Goal: Navigation & Orientation: Find specific page/section

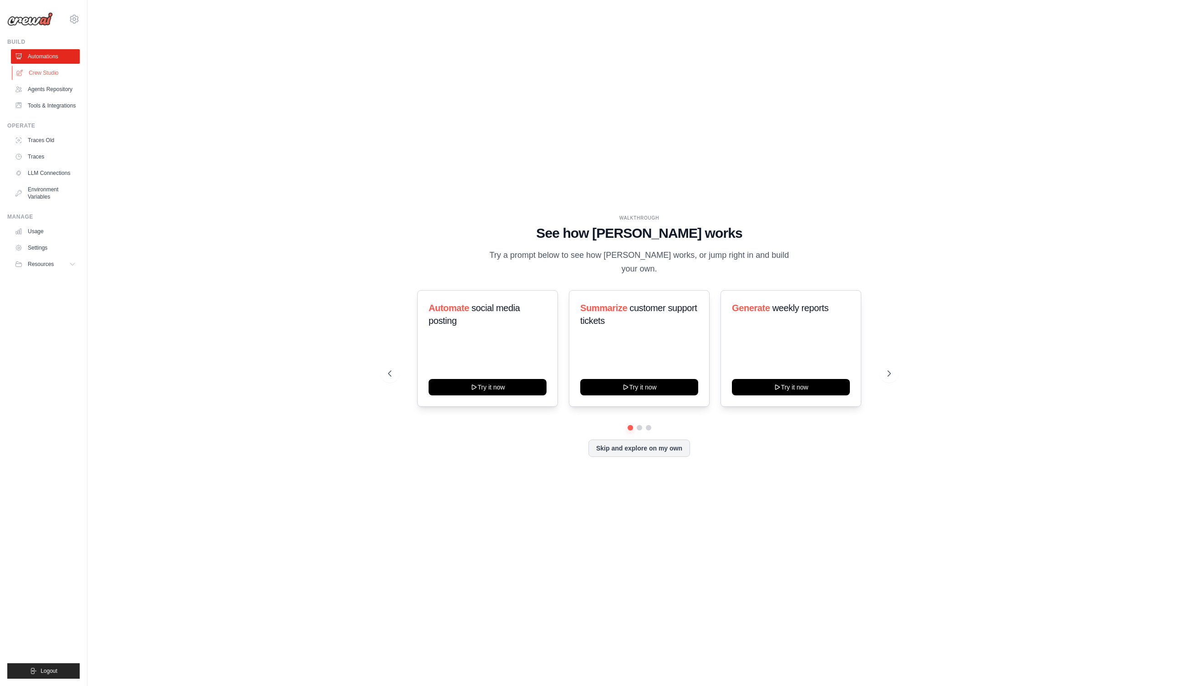
click at [37, 75] on link "Crew Studio" at bounding box center [46, 73] width 69 height 15
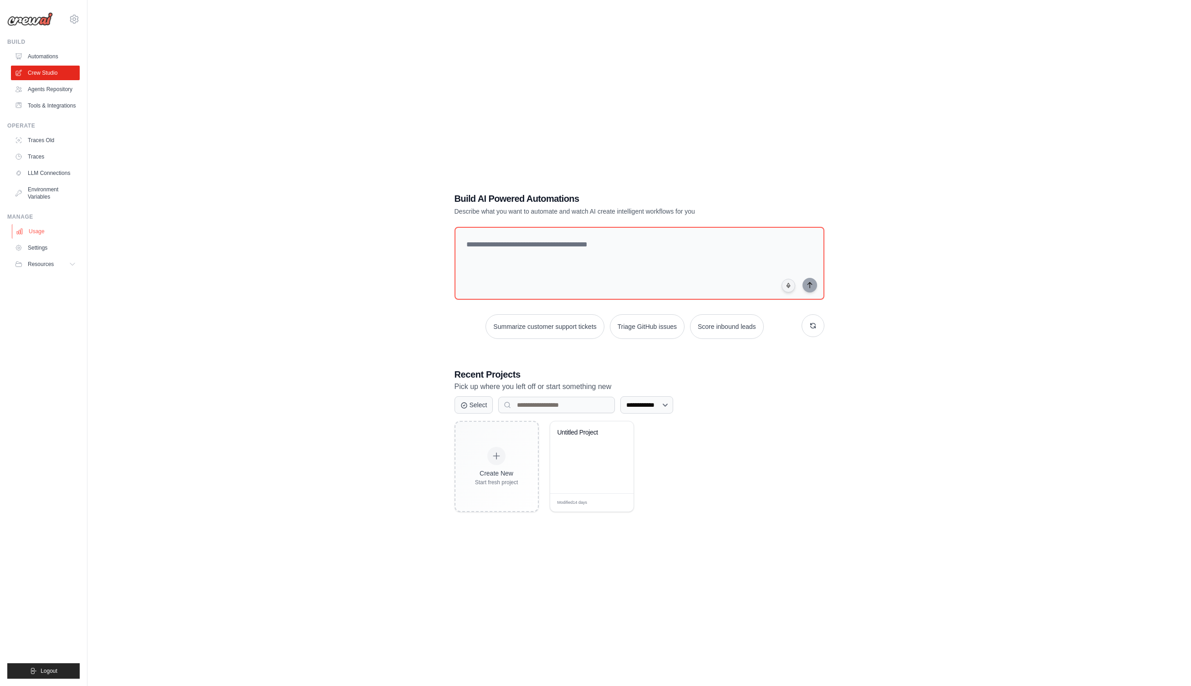
click at [44, 232] on link "Usage" at bounding box center [46, 231] width 69 height 15
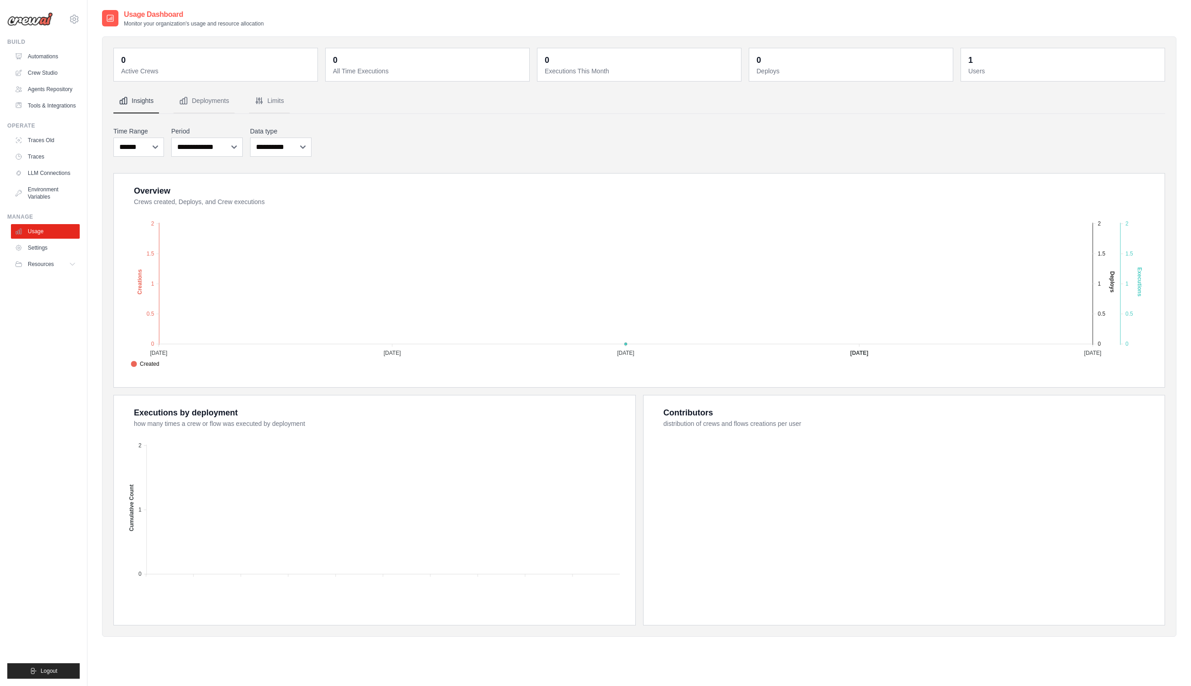
scroll to position [18, 0]
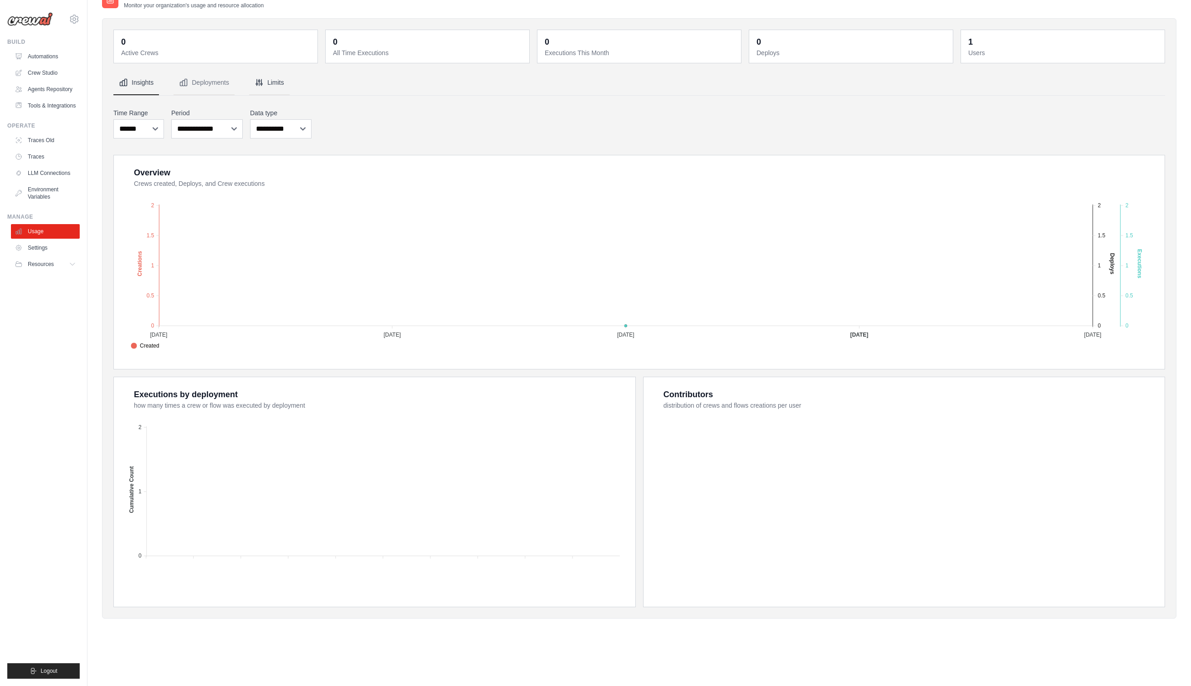
click at [283, 82] on button "Limits" at bounding box center [269, 83] width 41 height 25
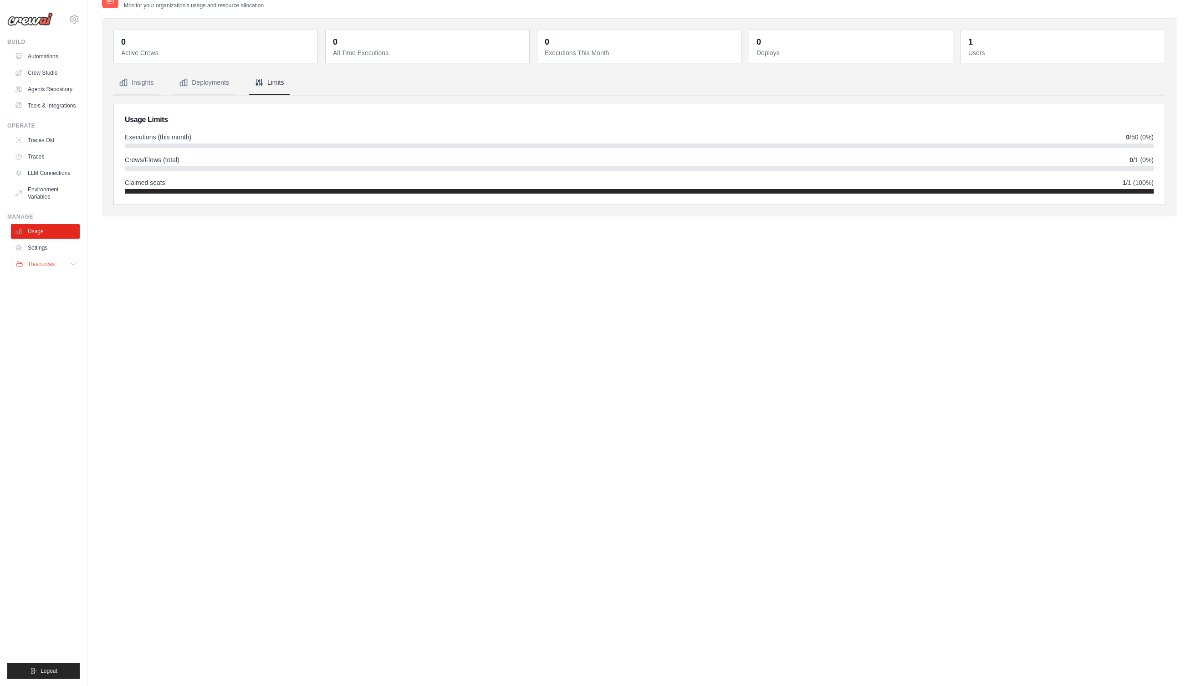
click at [44, 265] on span "Resources" at bounding box center [42, 263] width 26 height 7
click at [48, 72] on link "Crew Studio" at bounding box center [46, 73] width 69 height 15
